Goal: Transaction & Acquisition: Obtain resource

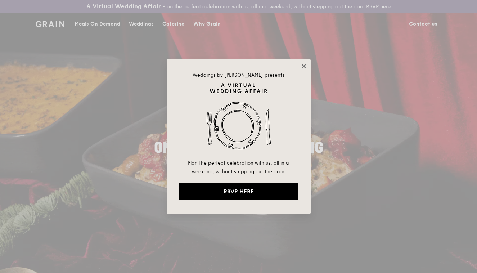
click at [304, 64] on icon at bounding box center [303, 66] width 6 height 6
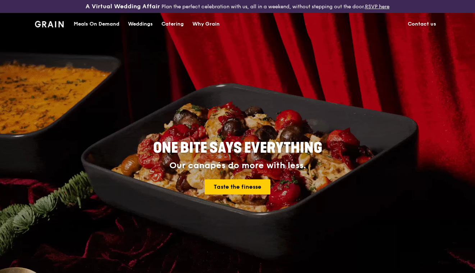
click at [182, 23] on div "Catering" at bounding box center [173, 24] width 22 height 22
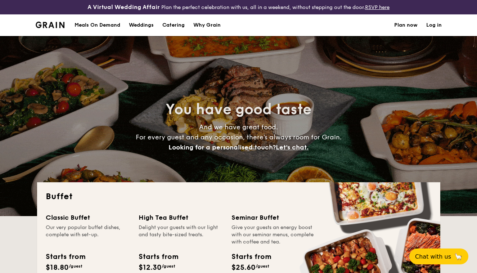
select select
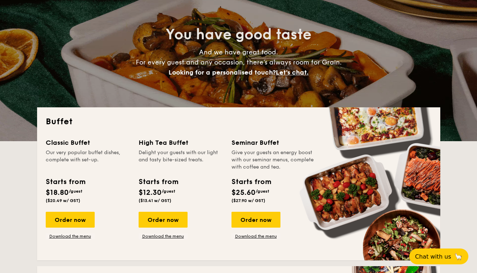
scroll to position [76, 0]
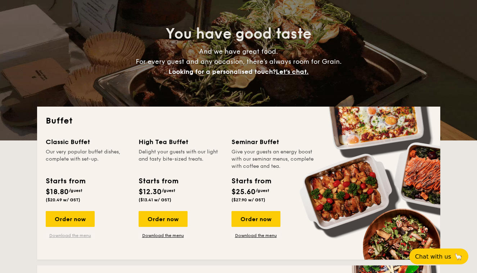
click at [76, 236] on link "Download the menu" at bounding box center [70, 235] width 49 height 6
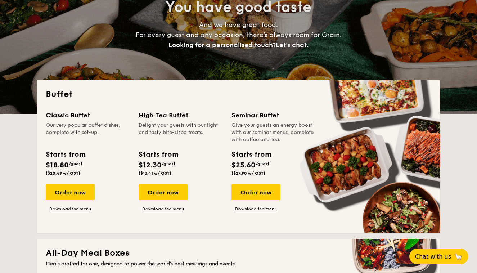
scroll to position [103, 0]
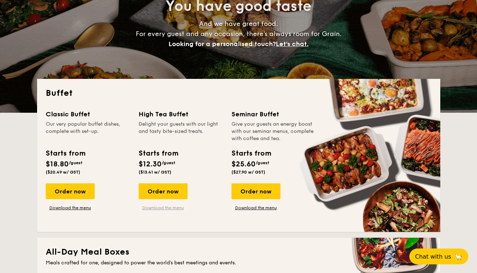
click at [165, 208] on link "Download the menu" at bounding box center [162, 208] width 49 height 6
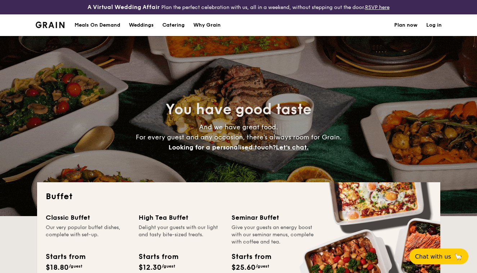
select select
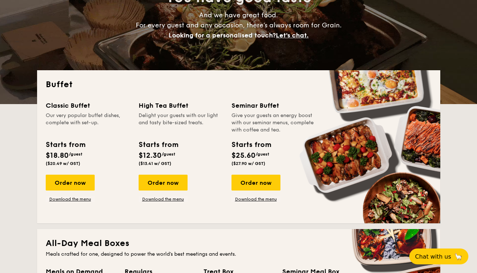
scroll to position [164, 0]
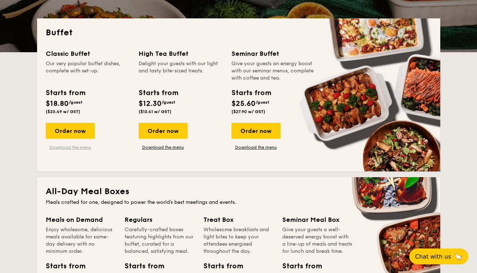
click at [71, 147] on link "Download the menu" at bounding box center [70, 147] width 49 height 6
